Goal: Information Seeking & Learning: Find specific fact

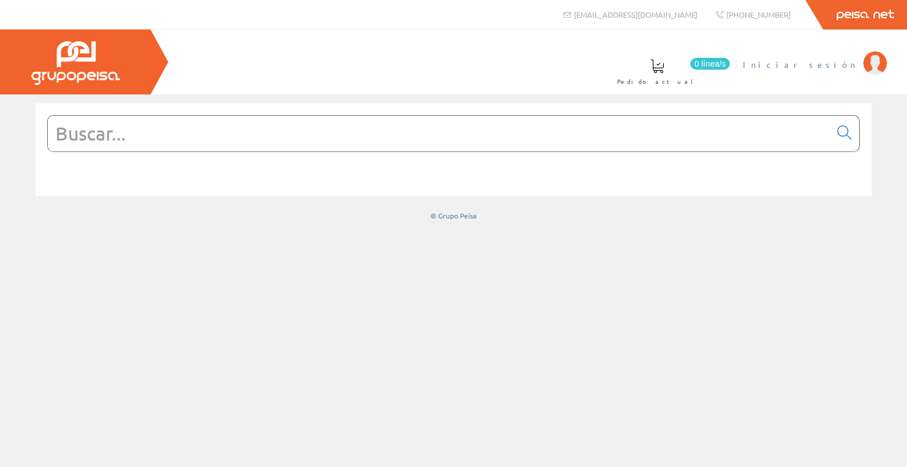
click at [831, 66] on span "Iniciar sesión" at bounding box center [800, 64] width 115 height 12
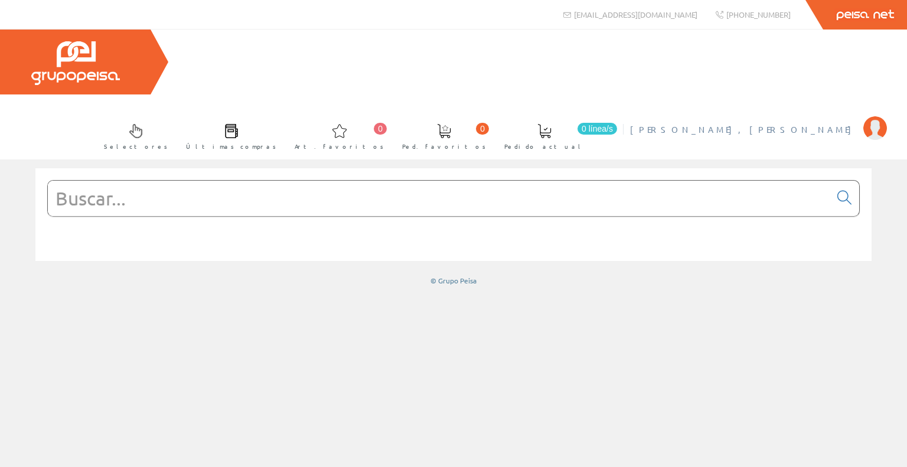
click at [874, 116] on img at bounding box center [875, 128] width 24 height 24
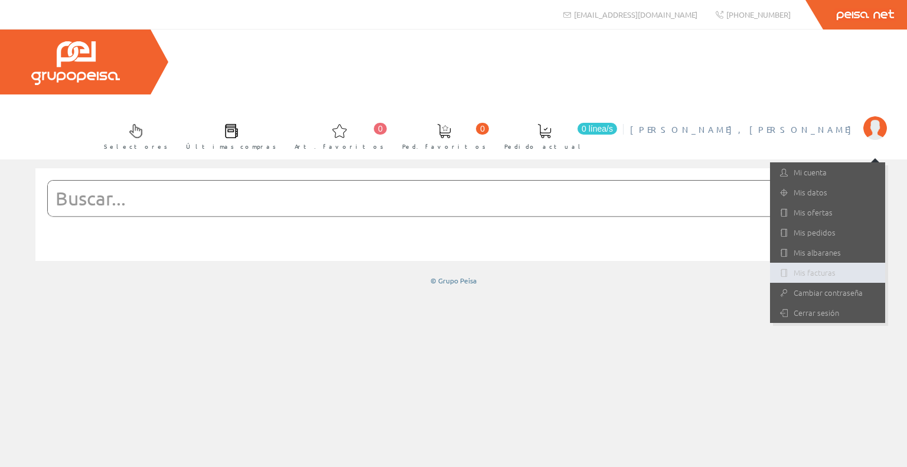
click at [810, 263] on link "Mis facturas" at bounding box center [827, 273] width 115 height 20
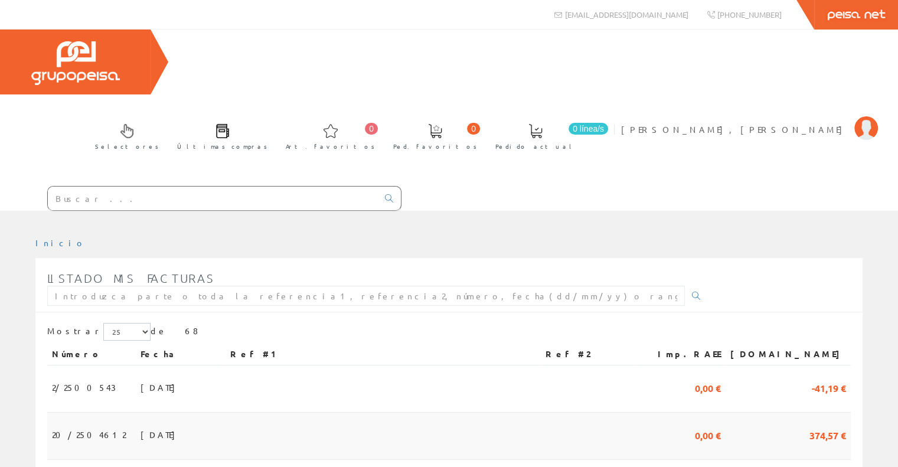
click at [188, 413] on td "30/09/2025" at bounding box center [181, 436] width 90 height 47
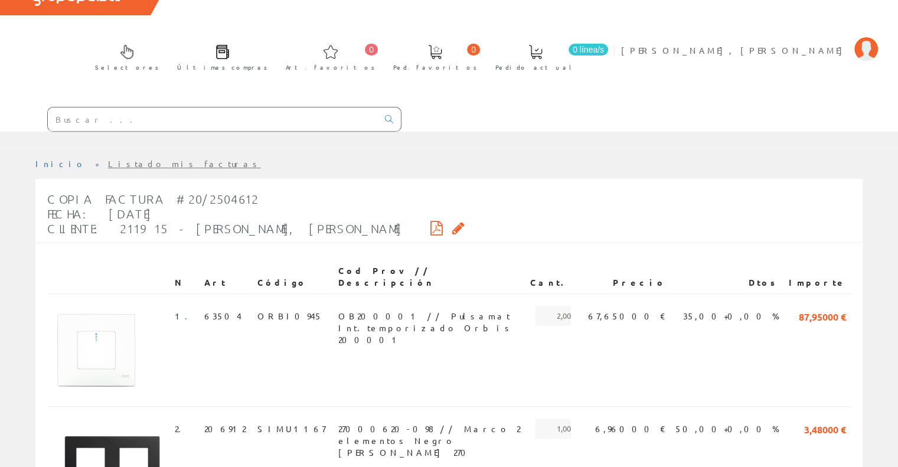
scroll to position [65, 0]
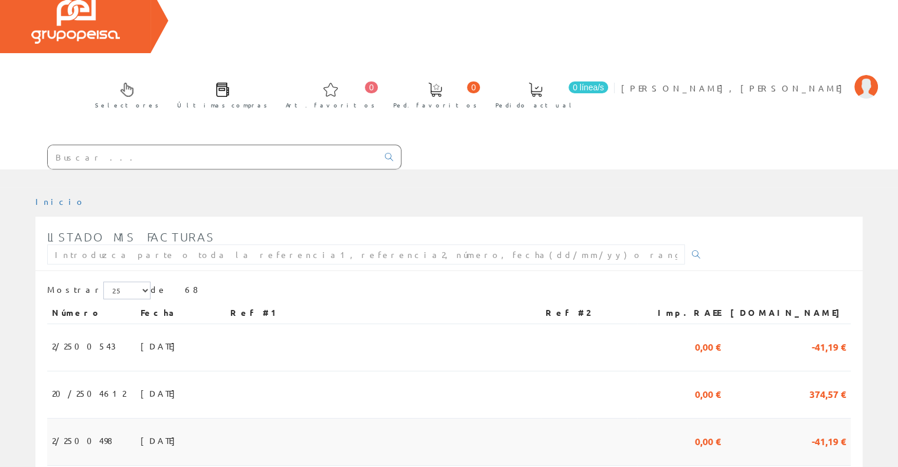
scroll to position [177, 0]
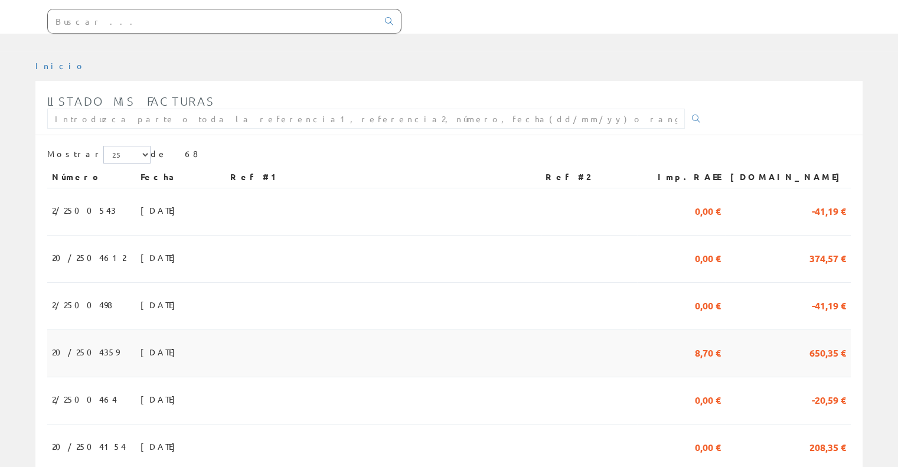
click at [359, 330] on td at bounding box center [382, 353] width 315 height 47
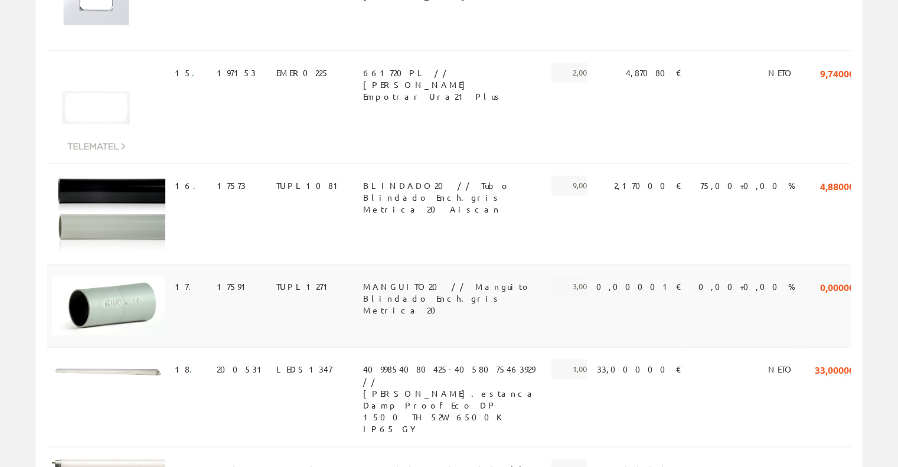
scroll to position [1889, 0]
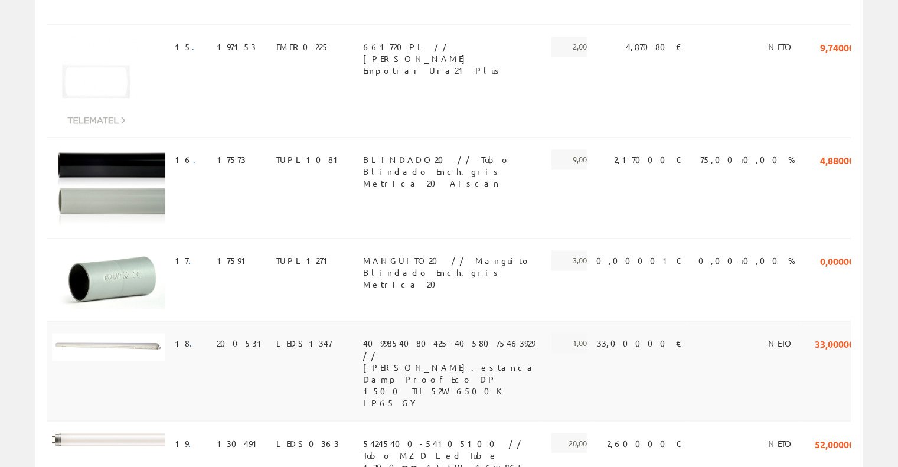
click at [427, 333] on span "4099854080425-4058075463929 // Lum.estanca Damp Proof Eco DP 1500 TH 52W 6500K …" at bounding box center [450, 343] width 174 height 20
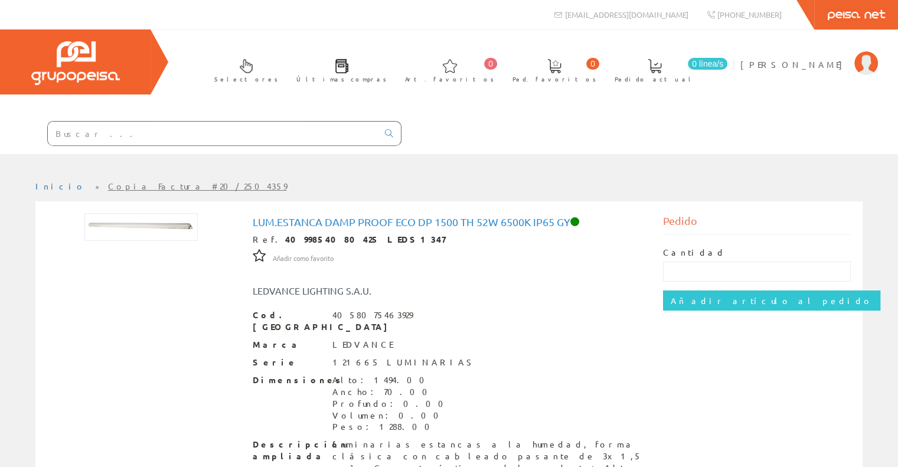
drag, startPoint x: 254, startPoint y: 221, endPoint x: 575, endPoint y: 224, distance: 320.5
click at [575, 224] on h1 "Lum.estanca Damp Proof Eco DP 1500 TH 52W 6500K IP65 GY" at bounding box center [449, 222] width 393 height 12
copy h1 "Lum.estanca Damp Proof Eco DP 1500 TH 52W 6500K IP65 GY"
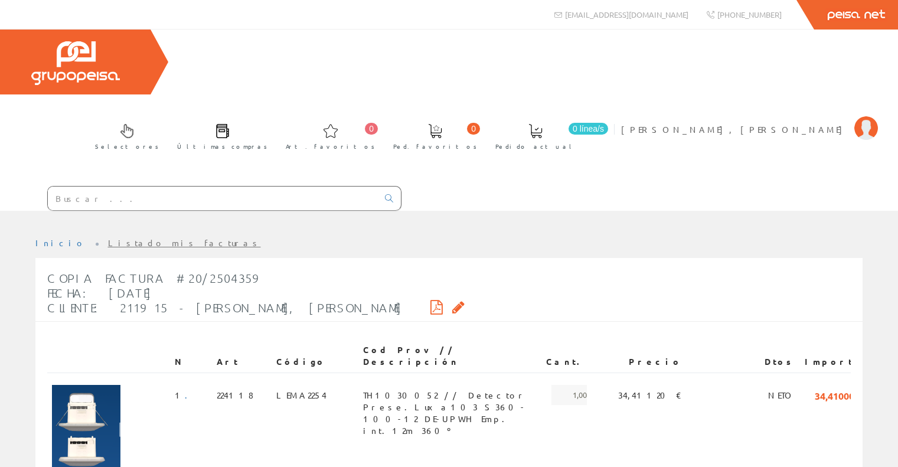
scroll to position [1889, 0]
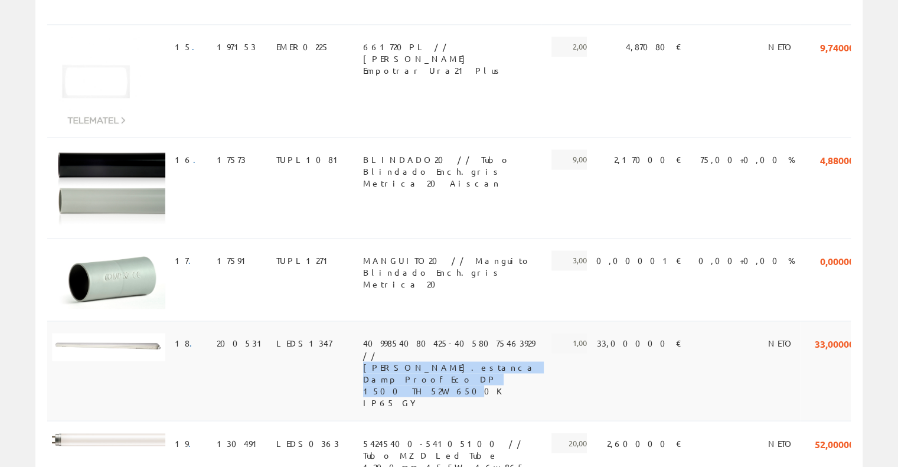
drag, startPoint x: 427, startPoint y: 200, endPoint x: 612, endPoint y: 215, distance: 184.8
click at [541, 321] on td "4099854080425-4058075463929 // [PERSON_NAME].estanca Damp Proof Eco DP 1500 TH …" at bounding box center [449, 371] width 183 height 100
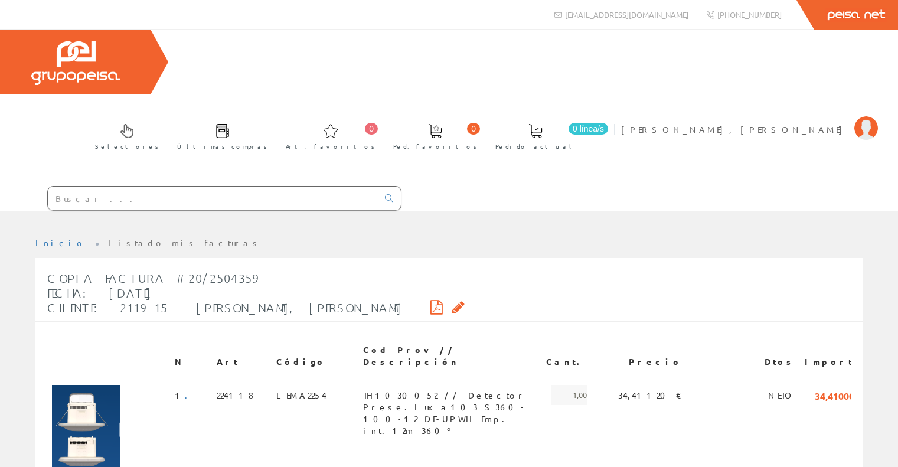
scroll to position [1889, 0]
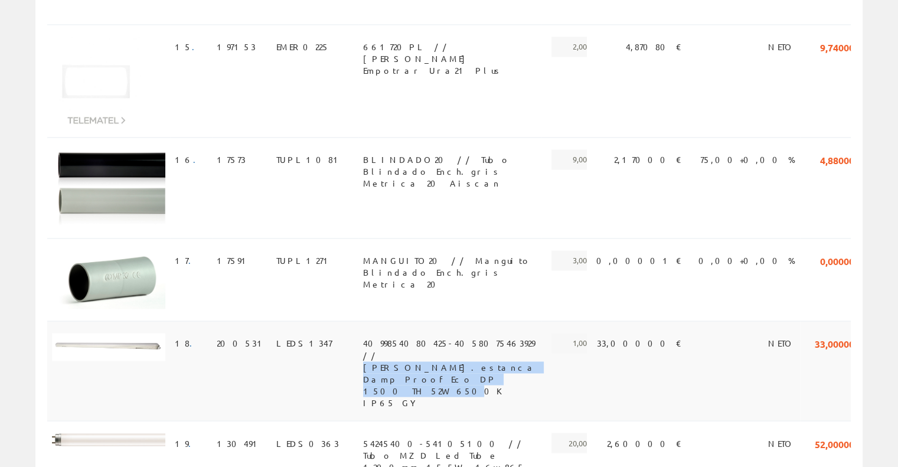
drag, startPoint x: 427, startPoint y: 202, endPoint x: 619, endPoint y: 217, distance: 192.5
click at [541, 321] on td "4099854080425-4058075463929 // [PERSON_NAME].estanca Damp Proof Eco DP 1500 TH …" at bounding box center [449, 371] width 183 height 100
copy span "Lum.estanca Damp Proof Eco DP 1500 TH 52W 6500K IP65 GY"
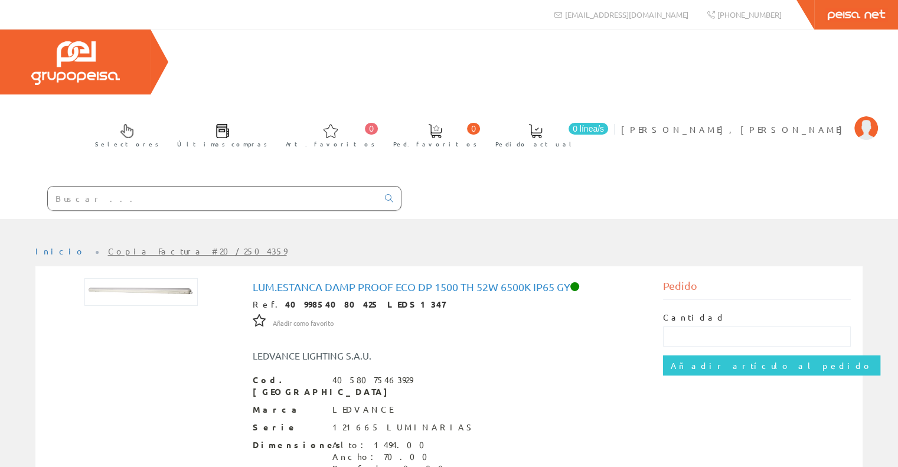
click at [251, 179] on div at bounding box center [200, 199] width 401 height 40
click at [250, 187] on input "text" at bounding box center [213, 199] width 330 height 24
paste input "Luminaria estanca Damp Proof Eco DP 1200 TH 43W 6500K IP65 GY"
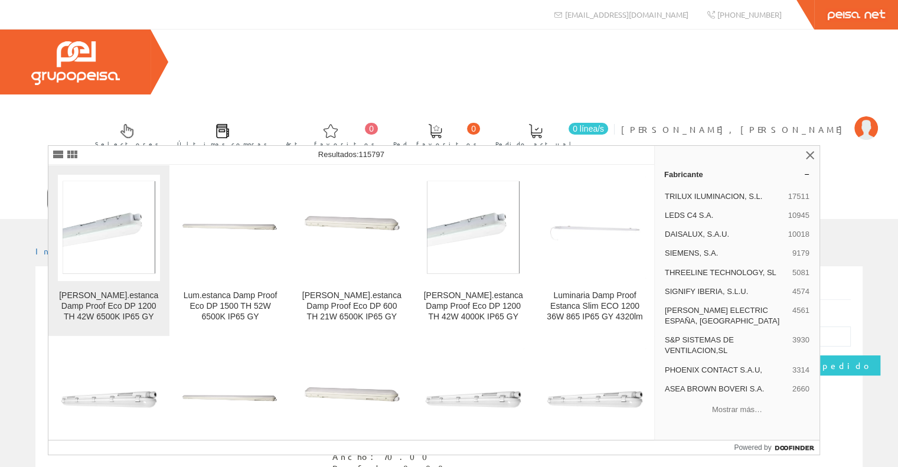
type input "Luminaria estanca Damp Proof Eco DP 1200 TH 43W 6500K IP65 GY"
click at [111, 226] on img at bounding box center [109, 228] width 102 height 100
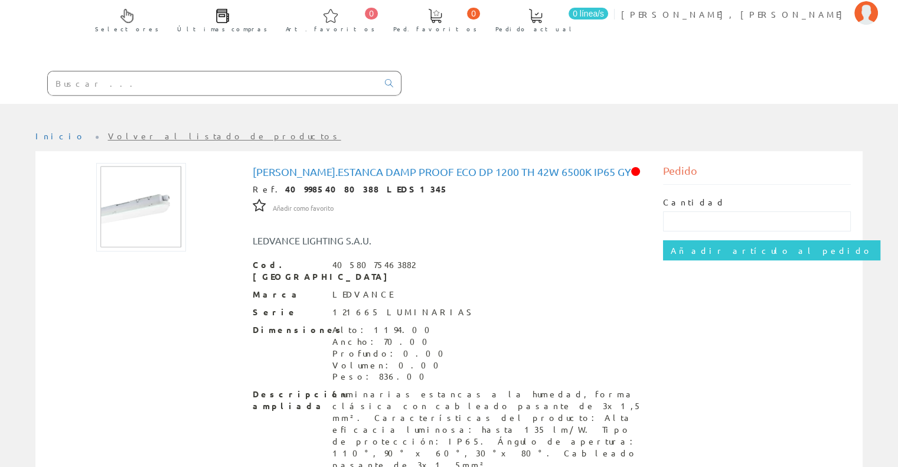
scroll to position [128, 0]
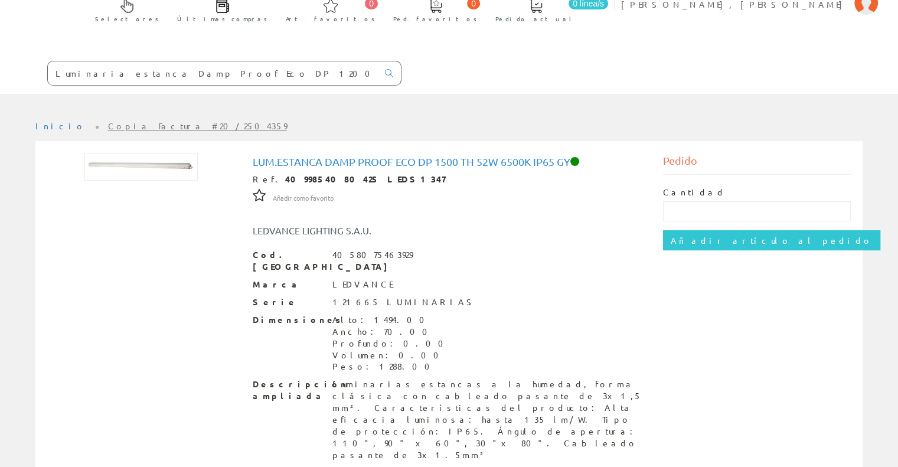
scroll to position [128, 0]
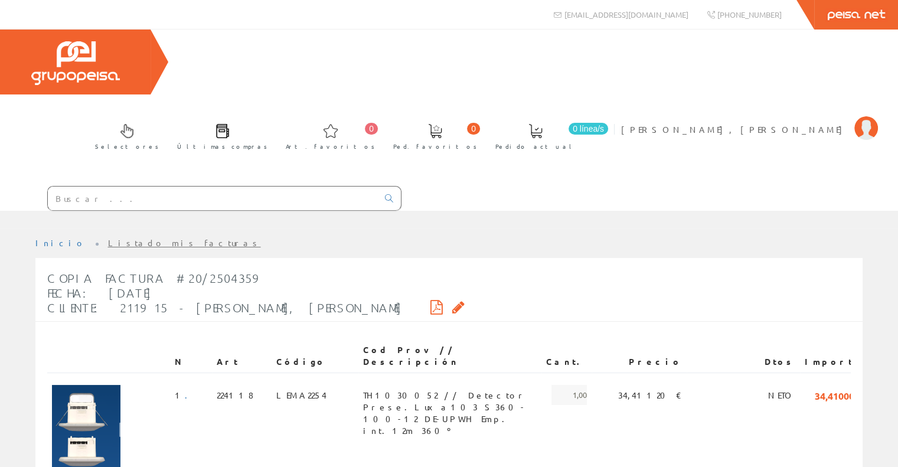
click at [166, 187] on input "text" at bounding box center [213, 199] width 330 height 24
paste input "Aplique pared Hublot redondo E-27"
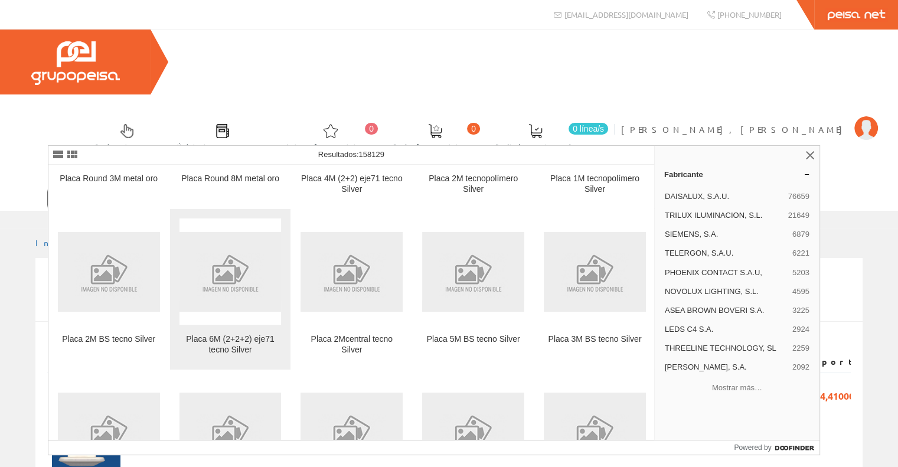
scroll to position [2066, 0]
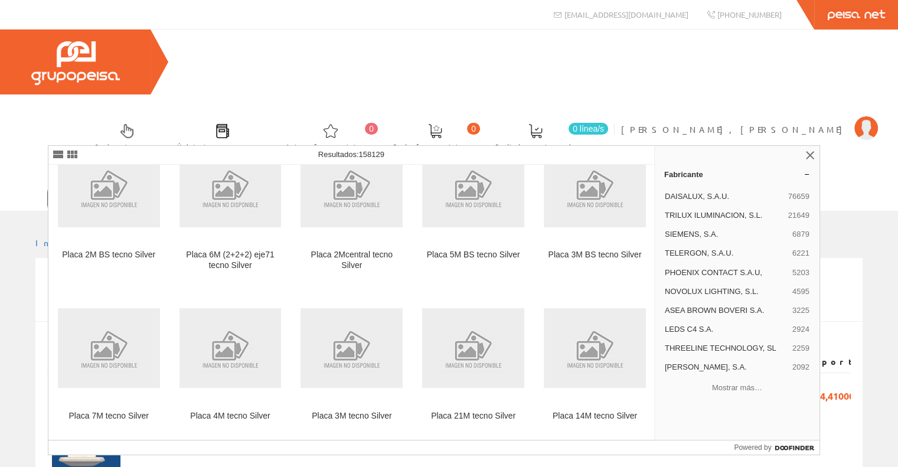
drag, startPoint x: 108, startPoint y: 132, endPoint x: 0, endPoint y: 159, distance: 111.4
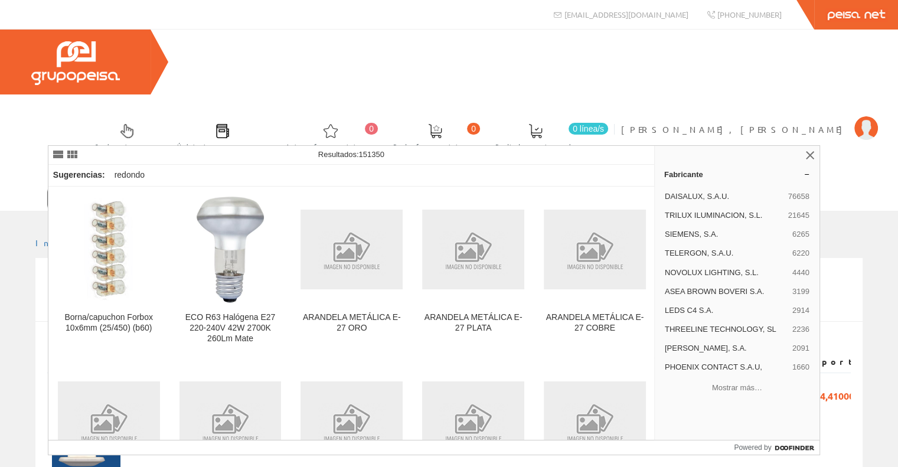
click at [162, 187] on input "Hublot redondo E-27" at bounding box center [213, 199] width 330 height 24
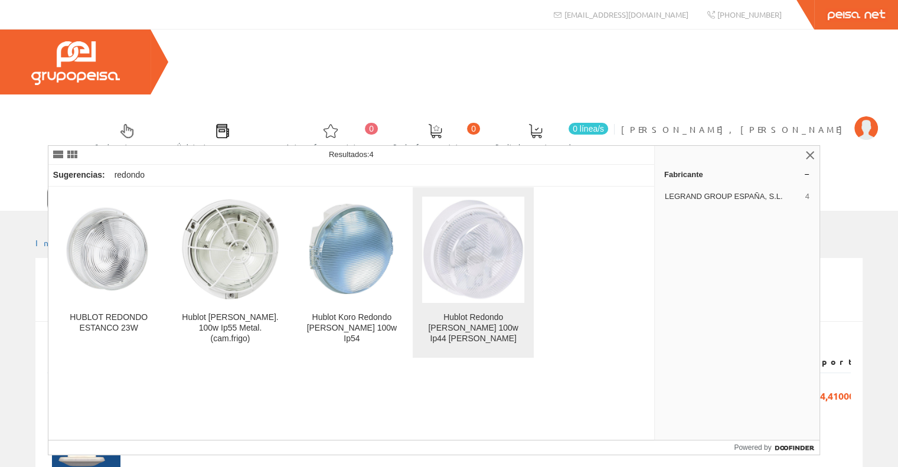
type input "Hublot redondo"
click at [484, 266] on img at bounding box center [473, 249] width 102 height 102
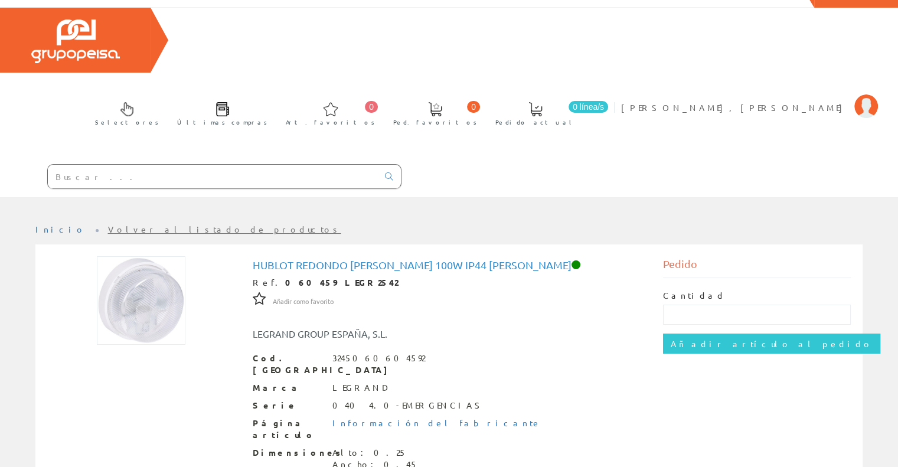
scroll to position [15, 0]
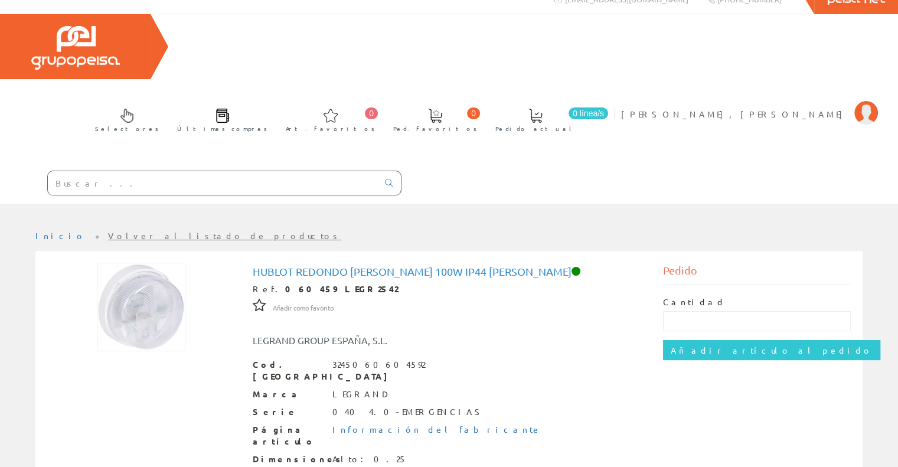
click at [181, 171] on input "text" at bounding box center [213, 183] width 330 height 24
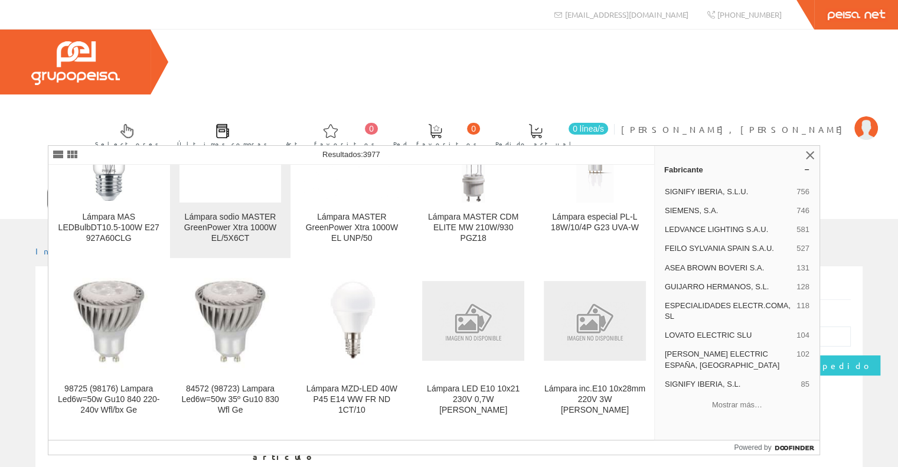
scroll to position [295, 0]
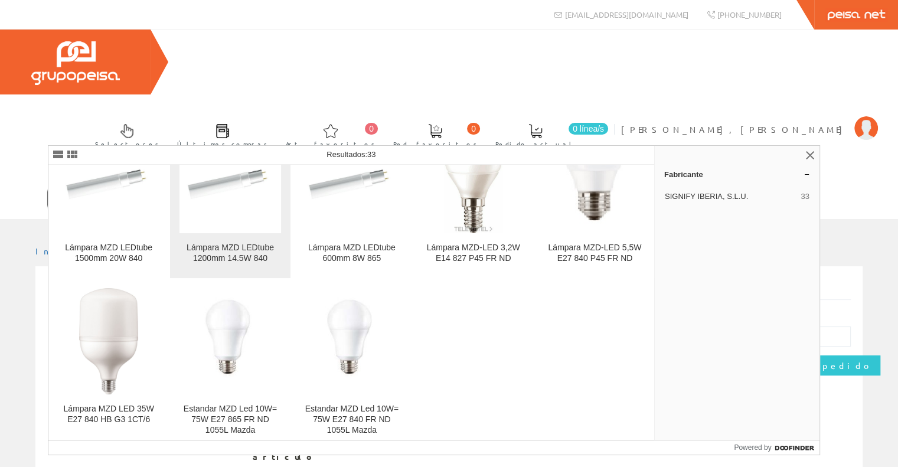
scroll to position [914, 0]
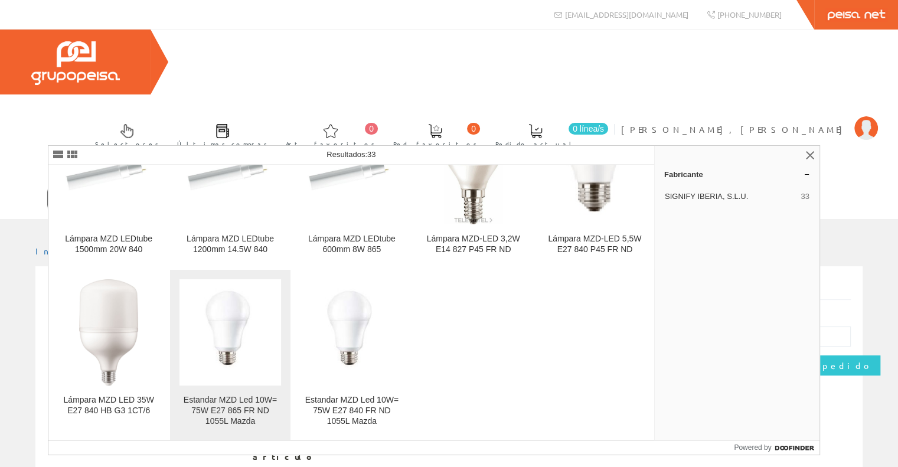
type input "lampara 10w mzd"
click at [225, 328] on img at bounding box center [230, 332] width 77 height 106
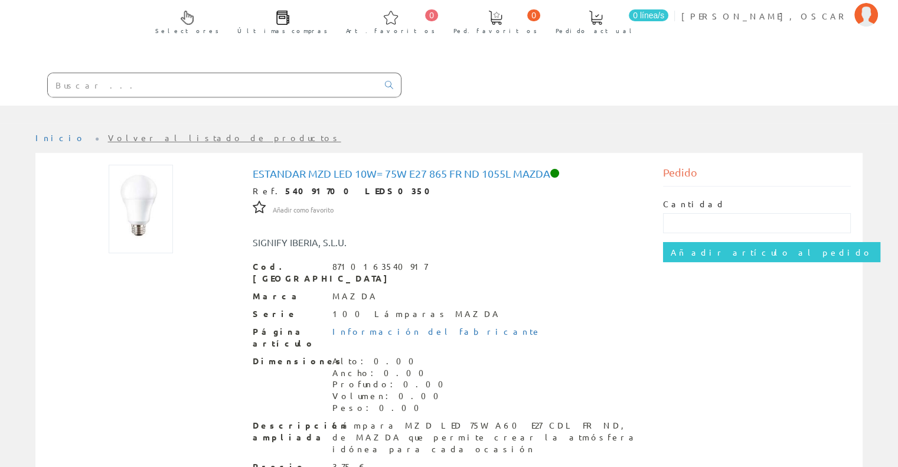
scroll to position [133, 0]
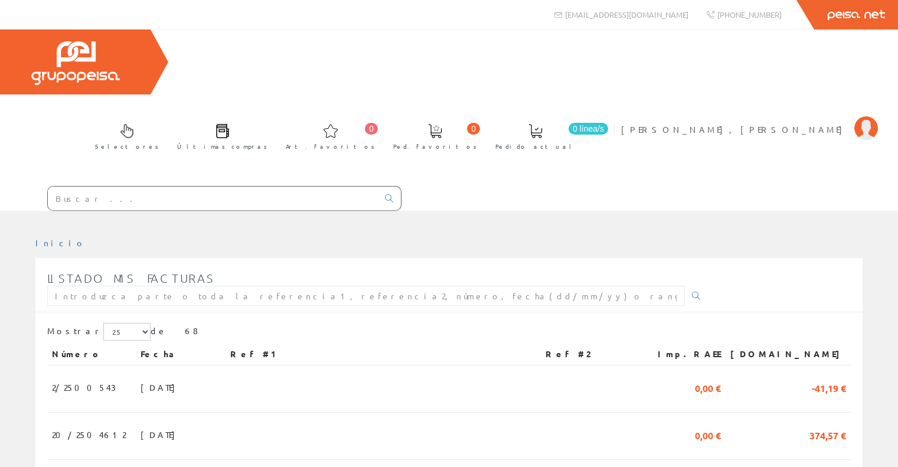
scroll to position [177, 0]
